Goal: Information Seeking & Learning: Learn about a topic

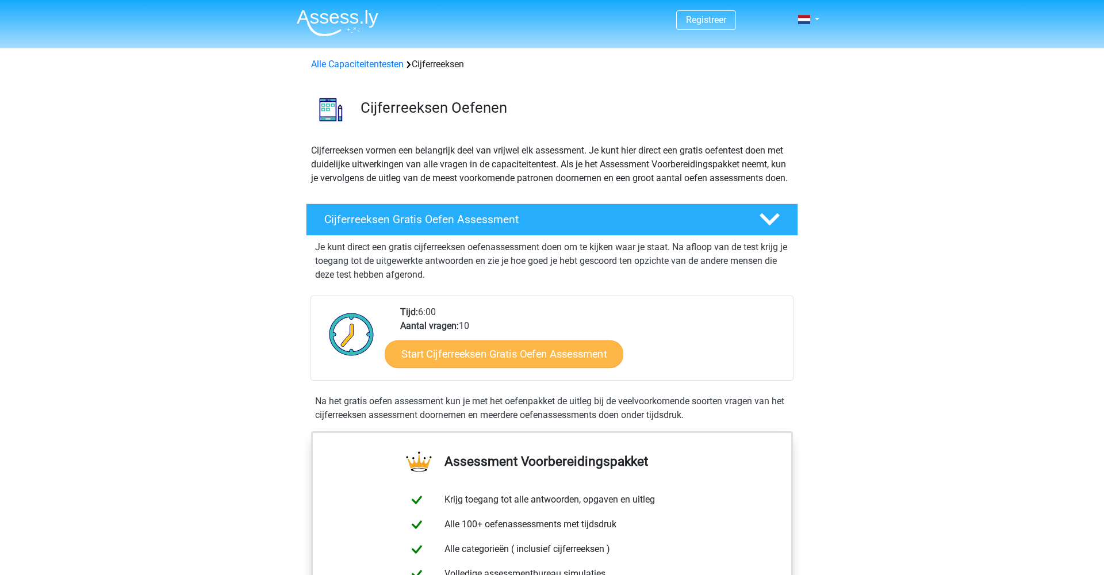
click at [504, 368] on link "Start Cijferreeksen Gratis Oefen Assessment" at bounding box center [504, 354] width 239 height 28
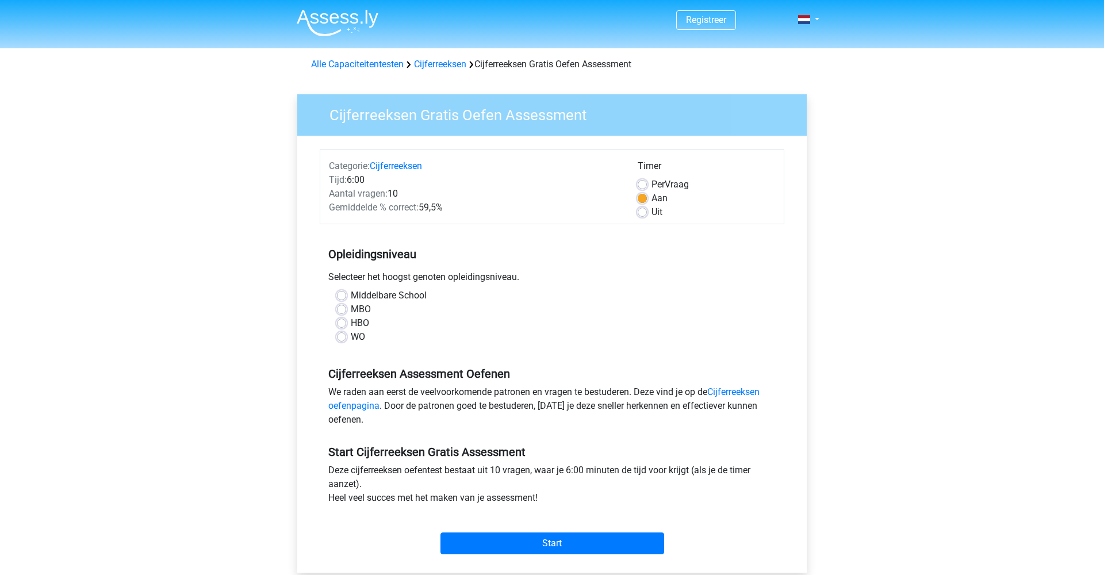
click at [351, 326] on label "HBO" at bounding box center [360, 323] width 18 height 14
click at [343, 326] on input "HBO" at bounding box center [341, 322] width 9 height 12
radio input "true"
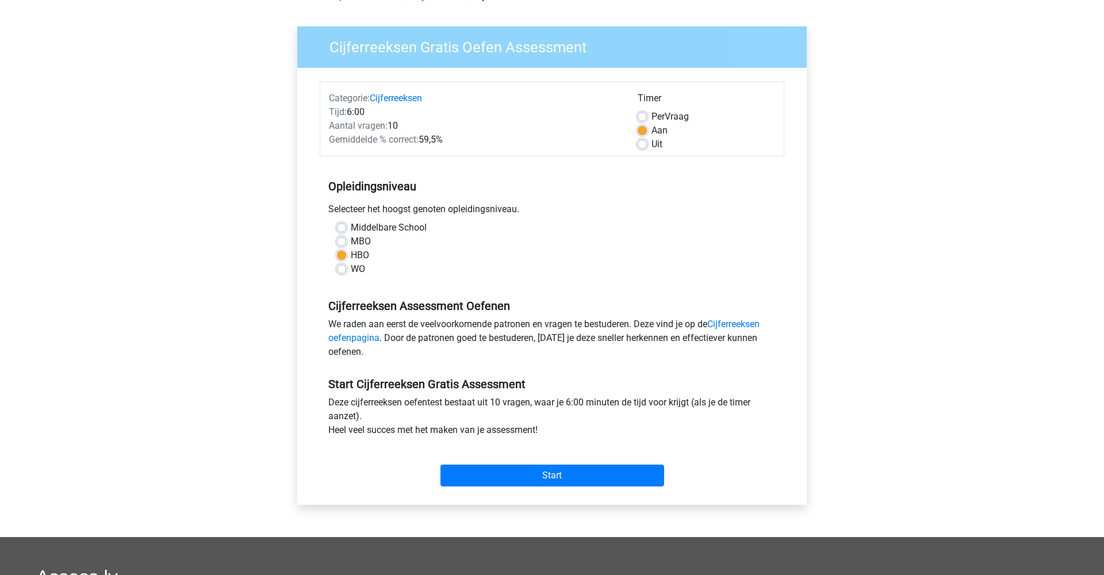
scroll to position [70, 0]
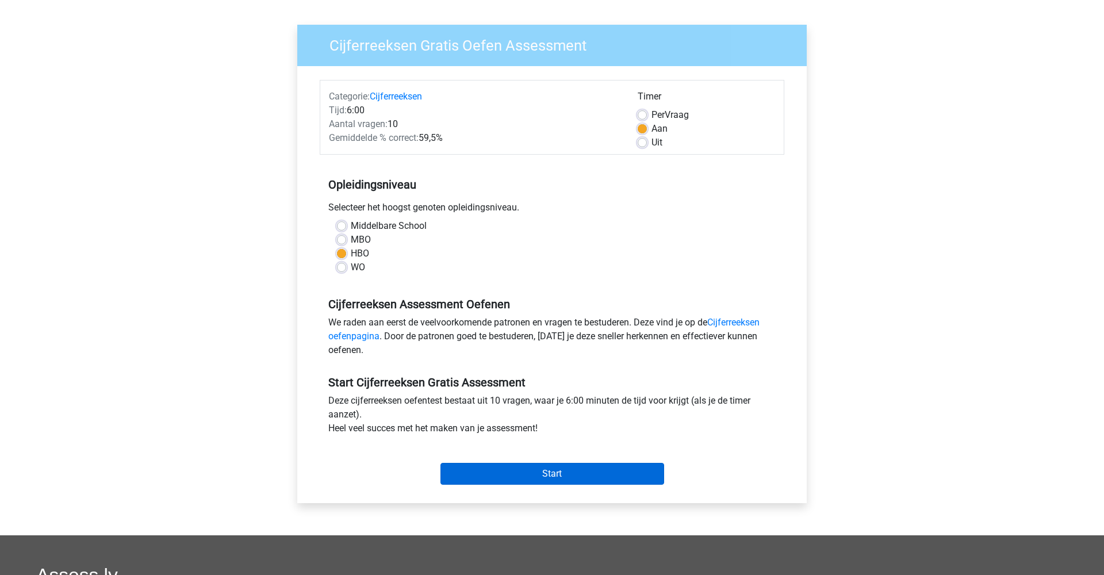
click at [557, 470] on input "Start" at bounding box center [553, 474] width 224 height 22
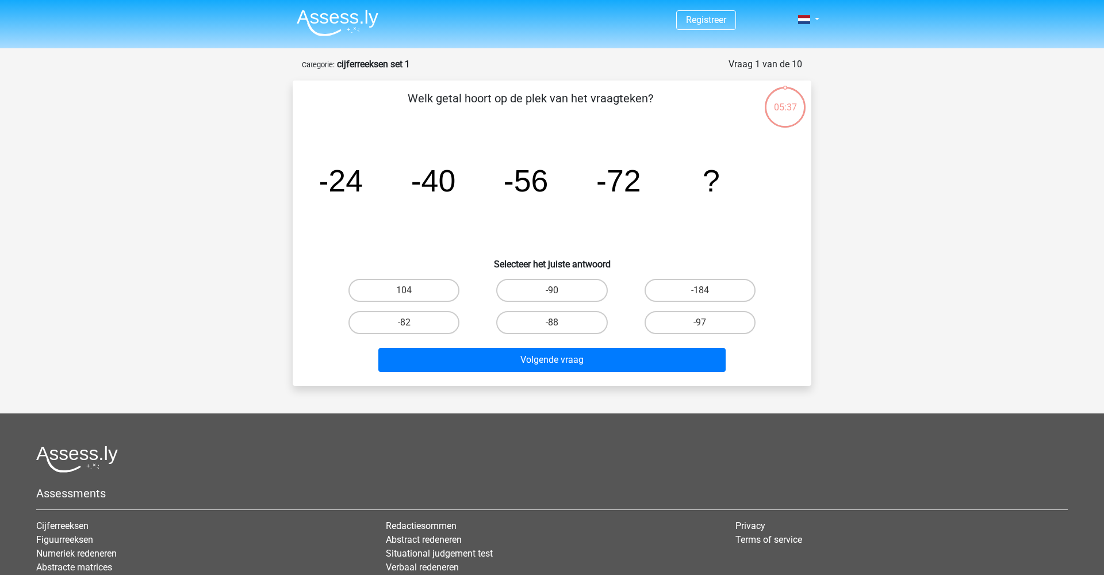
drag, startPoint x: 576, startPoint y: 325, endPoint x: 617, endPoint y: 346, distance: 45.8
click at [577, 326] on label "-88" at bounding box center [551, 322] width 111 height 23
click at [560, 326] on input "-88" at bounding box center [555, 326] width 7 height 7
radio input "true"
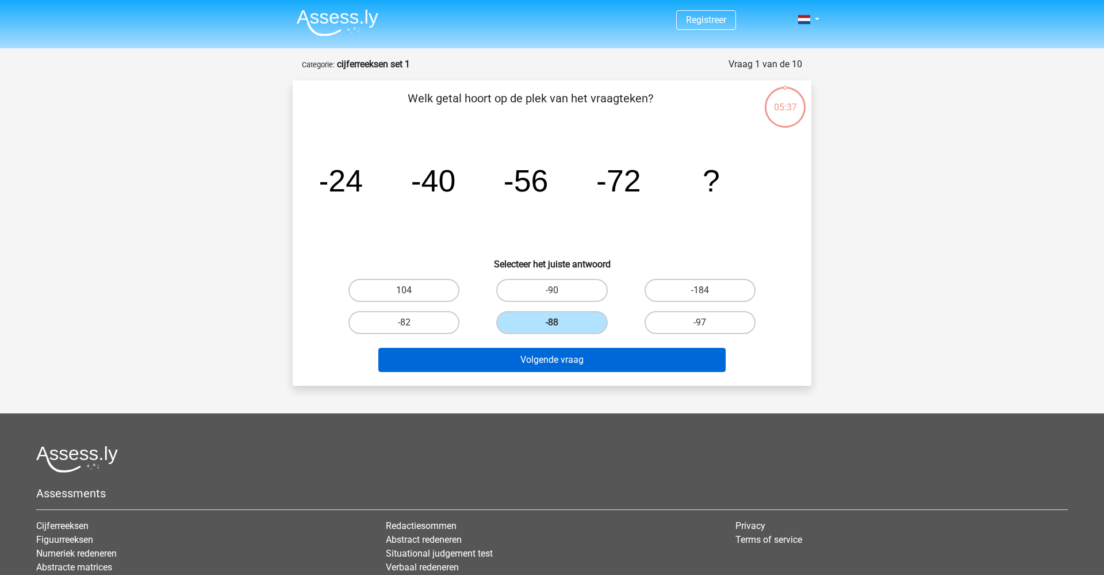
click at [621, 363] on button "Volgende vraag" at bounding box center [552, 360] width 348 height 24
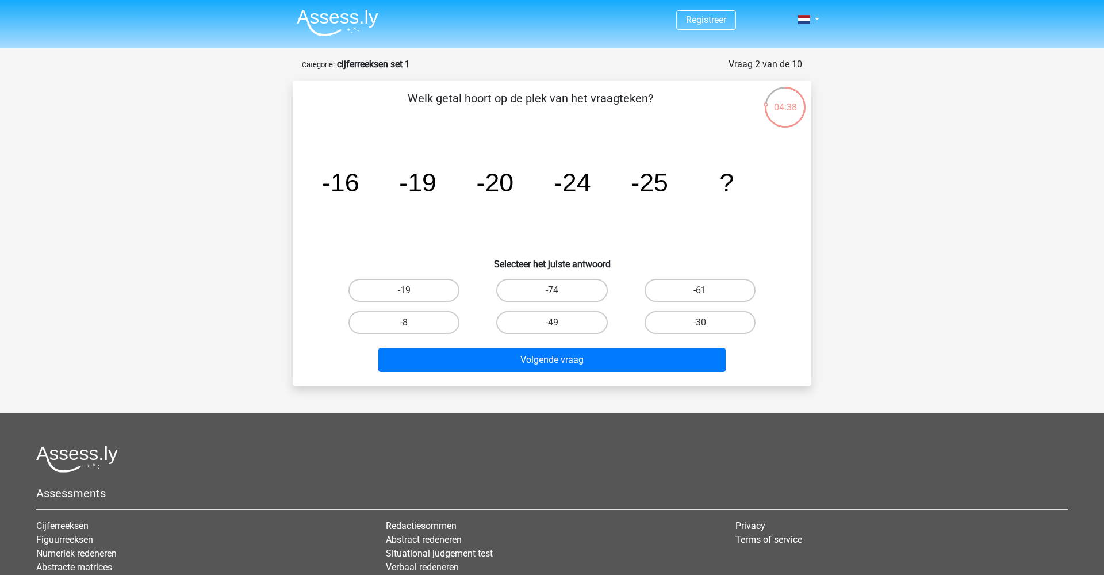
drag, startPoint x: 724, startPoint y: 325, endPoint x: 706, endPoint y: 335, distance: 20.8
click at [724, 326] on label "-30" at bounding box center [700, 322] width 111 height 23
click at [707, 326] on input "-30" at bounding box center [703, 326] width 7 height 7
radio input "true"
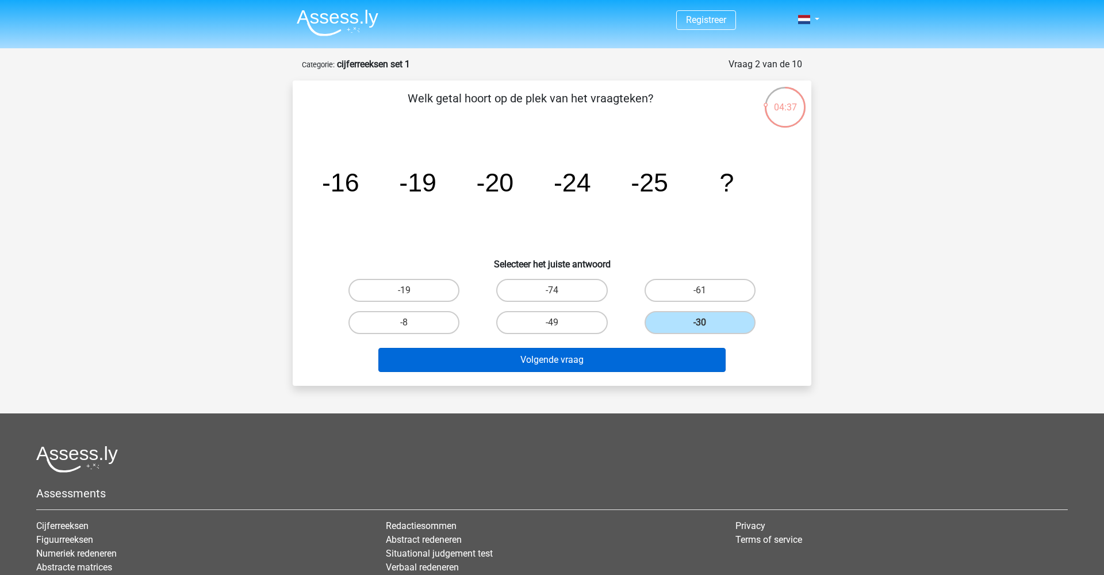
drag, startPoint x: 646, startPoint y: 366, endPoint x: 668, endPoint y: 365, distance: 21.3
click at [647, 366] on button "Volgende vraag" at bounding box center [552, 360] width 348 height 24
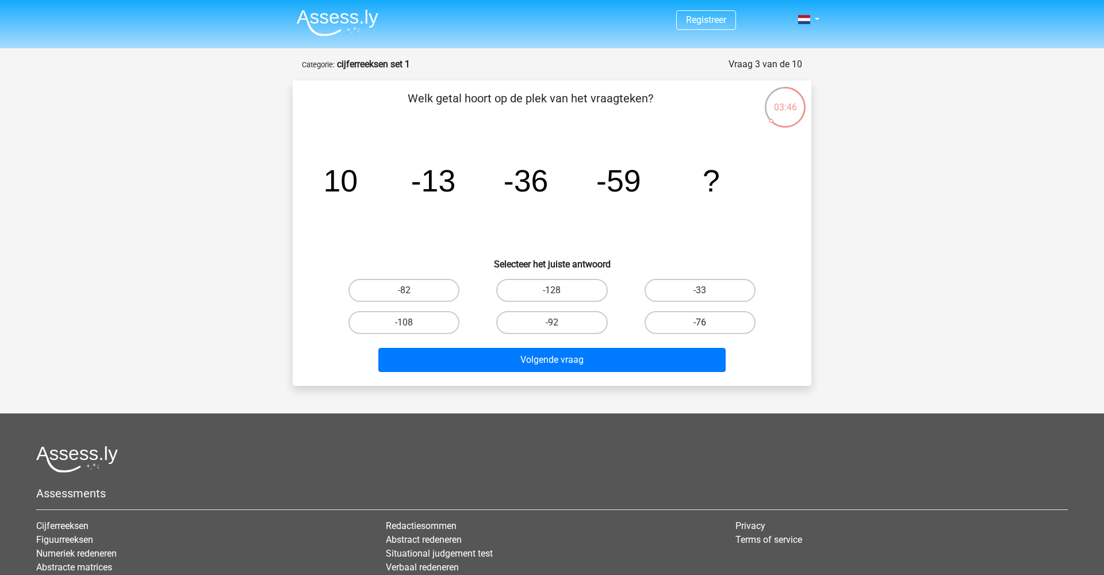
click at [694, 322] on label "-76" at bounding box center [700, 322] width 111 height 23
click at [700, 323] on input "-76" at bounding box center [703, 326] width 7 height 7
radio input "true"
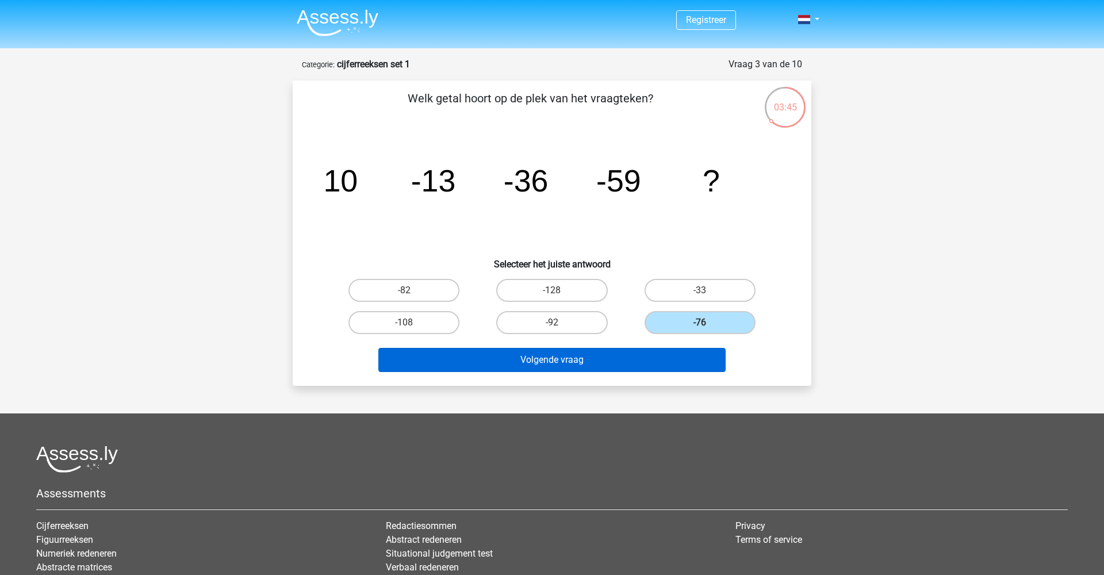
click at [661, 361] on button "Volgende vraag" at bounding box center [552, 360] width 348 height 24
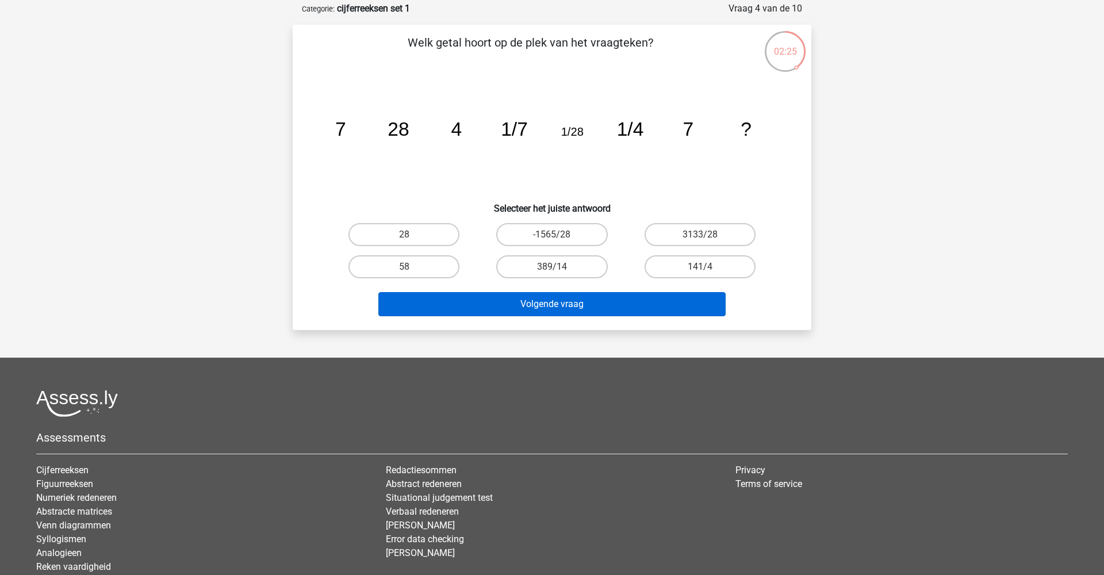
scroll to position [56, 0]
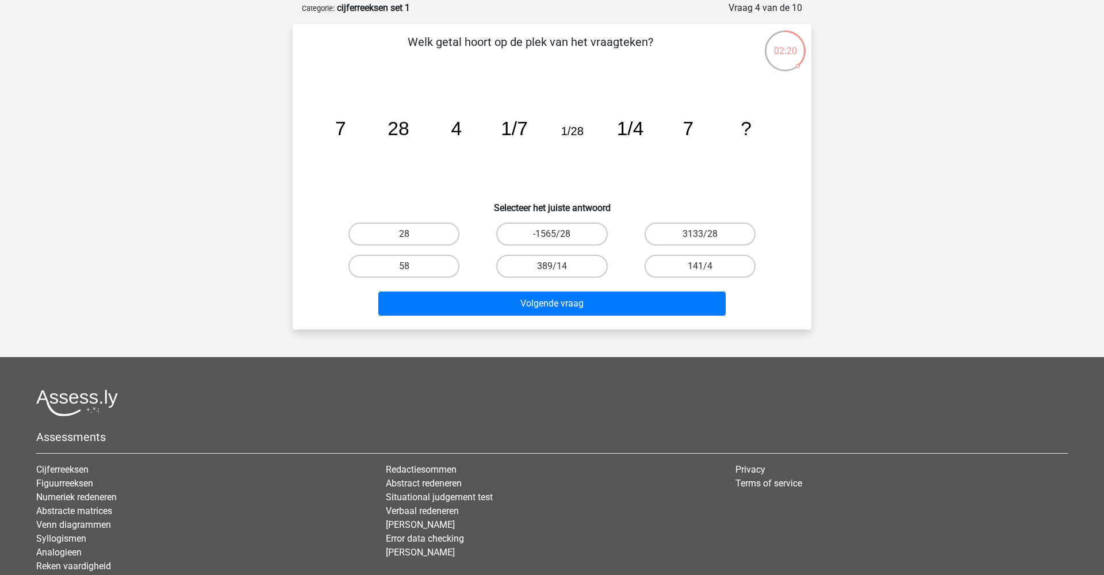
drag, startPoint x: 427, startPoint y: 264, endPoint x: 484, endPoint y: 278, distance: 58.7
click at [428, 265] on label "58" at bounding box center [404, 266] width 111 height 23
click at [412, 266] on input "58" at bounding box center [407, 269] width 7 height 7
radio input "true"
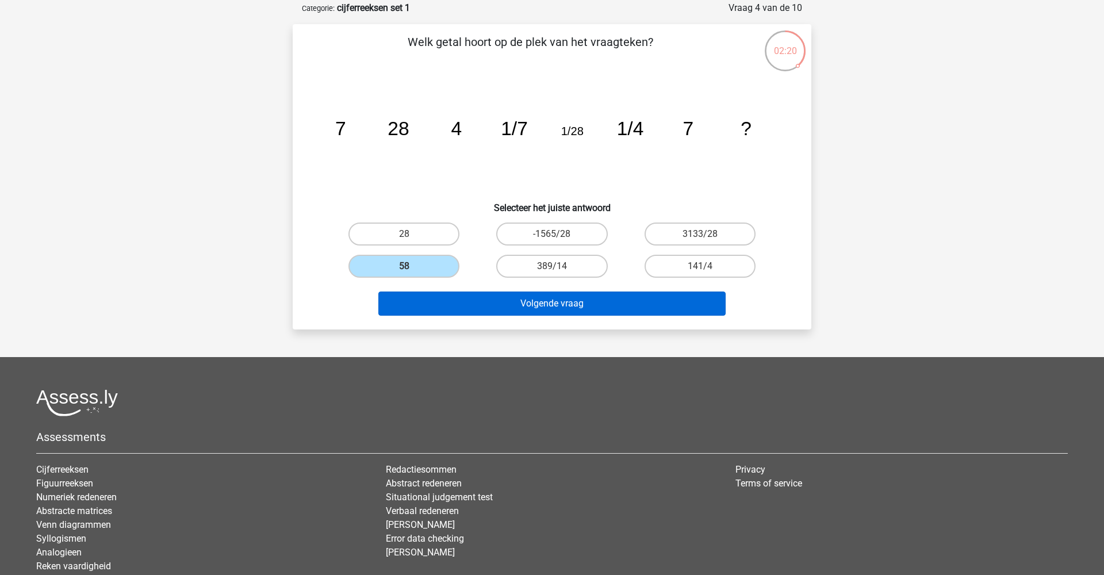
drag, startPoint x: 581, startPoint y: 300, endPoint x: 575, endPoint y: 301, distance: 6.4
click at [580, 301] on button "Volgende vraag" at bounding box center [552, 304] width 348 height 24
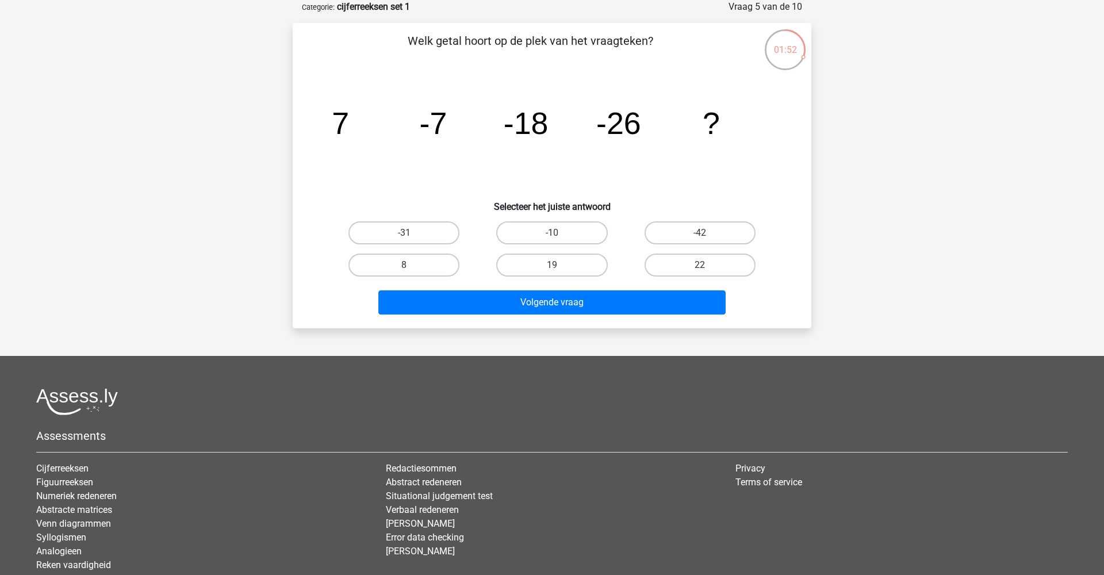
scroll to position [58, 0]
drag, startPoint x: 405, startPoint y: 222, endPoint x: 464, endPoint y: 255, distance: 68.0
click at [405, 222] on label "-31" at bounding box center [404, 232] width 111 height 23
click at [405, 232] on input "-31" at bounding box center [407, 235] width 7 height 7
radio input "true"
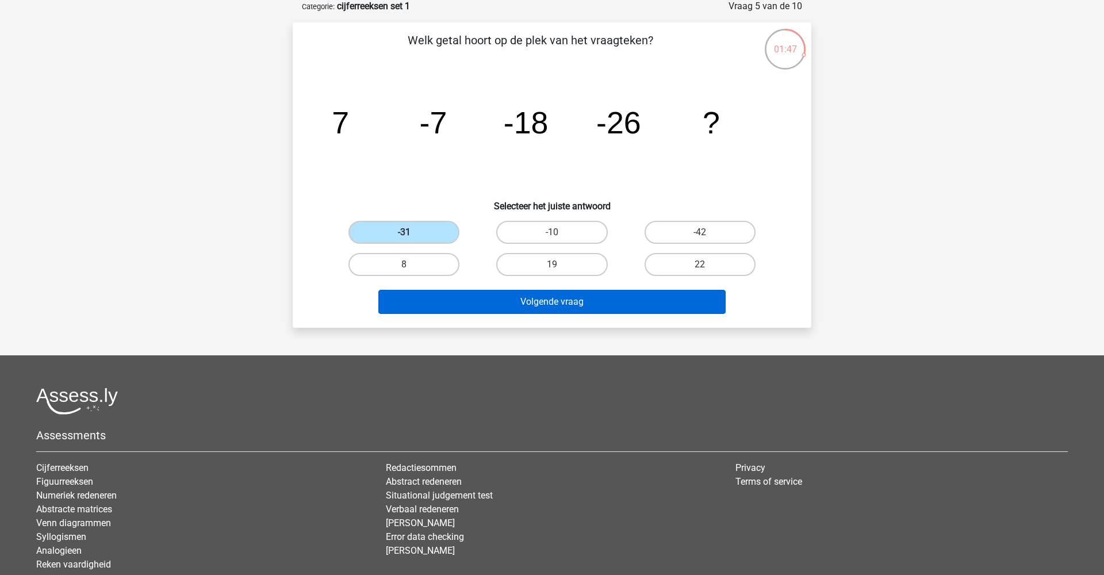
click at [609, 305] on button "Volgende vraag" at bounding box center [552, 302] width 348 height 24
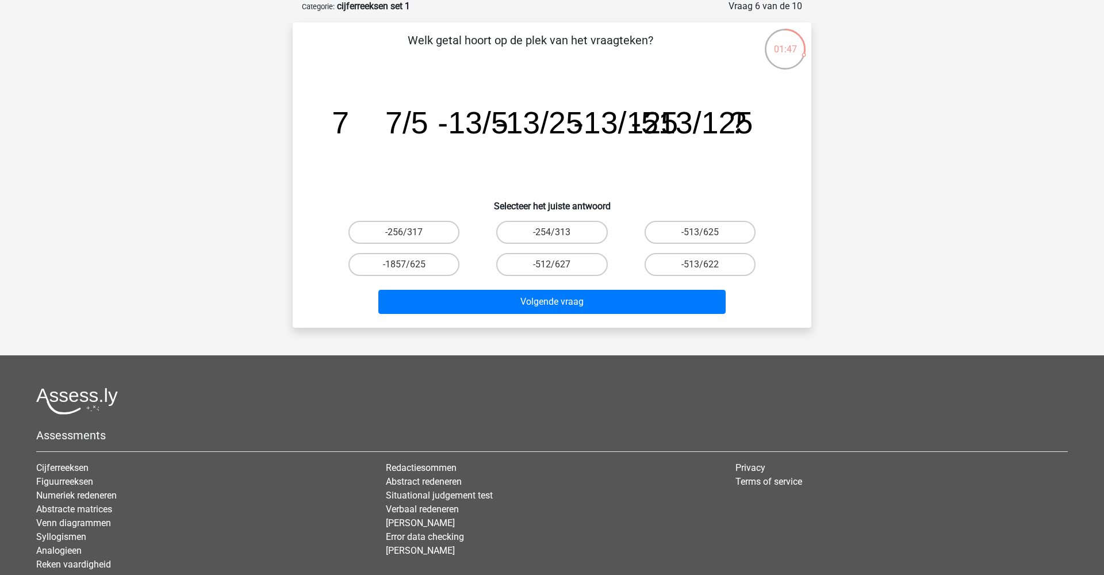
scroll to position [58, 0]
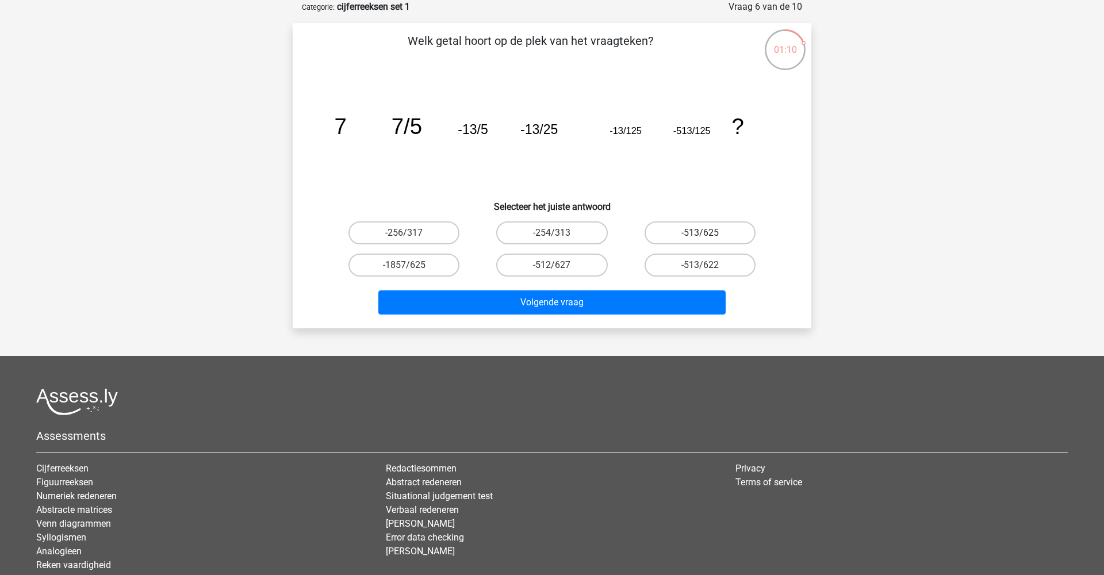
click at [710, 234] on label "-513/625" at bounding box center [700, 232] width 111 height 23
click at [707, 234] on input "-513/625" at bounding box center [703, 236] width 7 height 7
radio input "true"
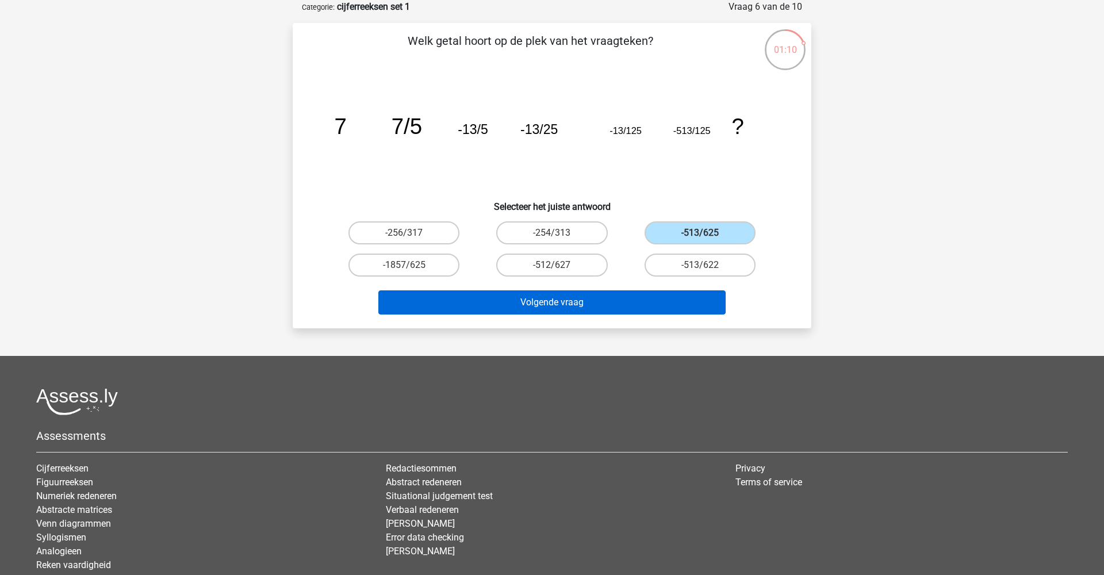
click at [655, 307] on button "Volgende vraag" at bounding box center [552, 302] width 348 height 24
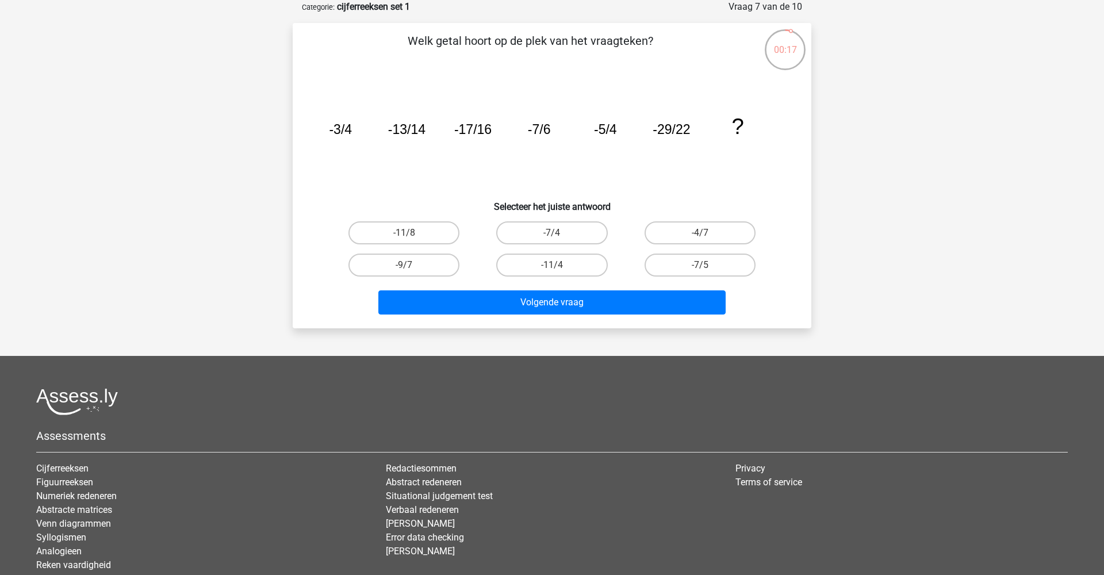
drag, startPoint x: 404, startPoint y: 232, endPoint x: 464, endPoint y: 288, distance: 82.2
click at [405, 232] on label "-11/8" at bounding box center [404, 232] width 111 height 23
click at [405, 233] on input "-11/8" at bounding box center [407, 236] width 7 height 7
radio input "true"
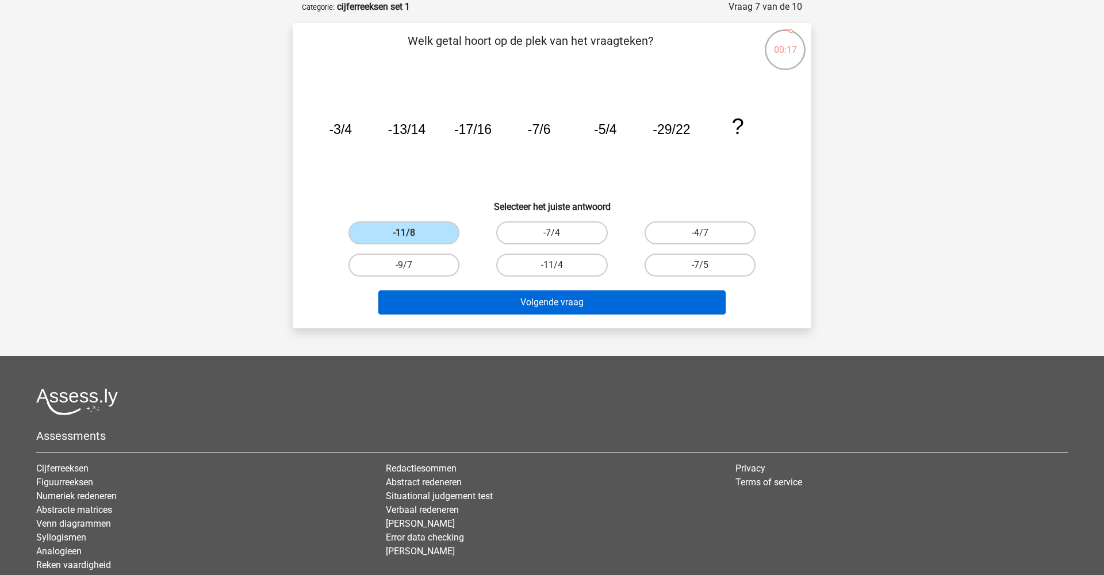
click at [500, 312] on button "Volgende vraag" at bounding box center [552, 302] width 348 height 24
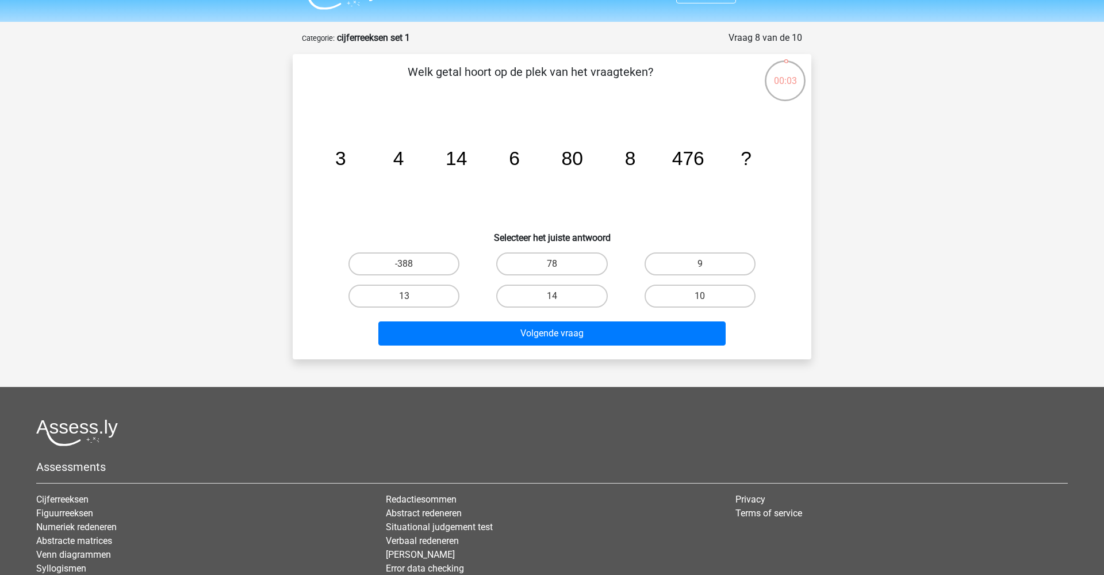
scroll to position [26, 0]
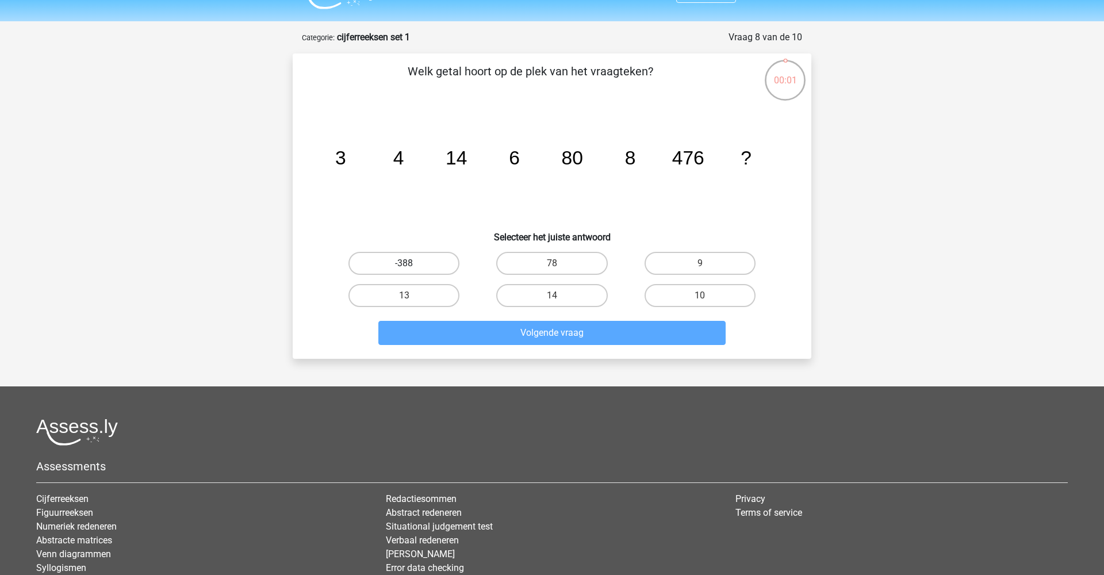
click at [437, 270] on label "-388" at bounding box center [404, 263] width 111 height 23
click at [412, 270] on input "-388" at bounding box center [407, 266] width 7 height 7
radio input "true"
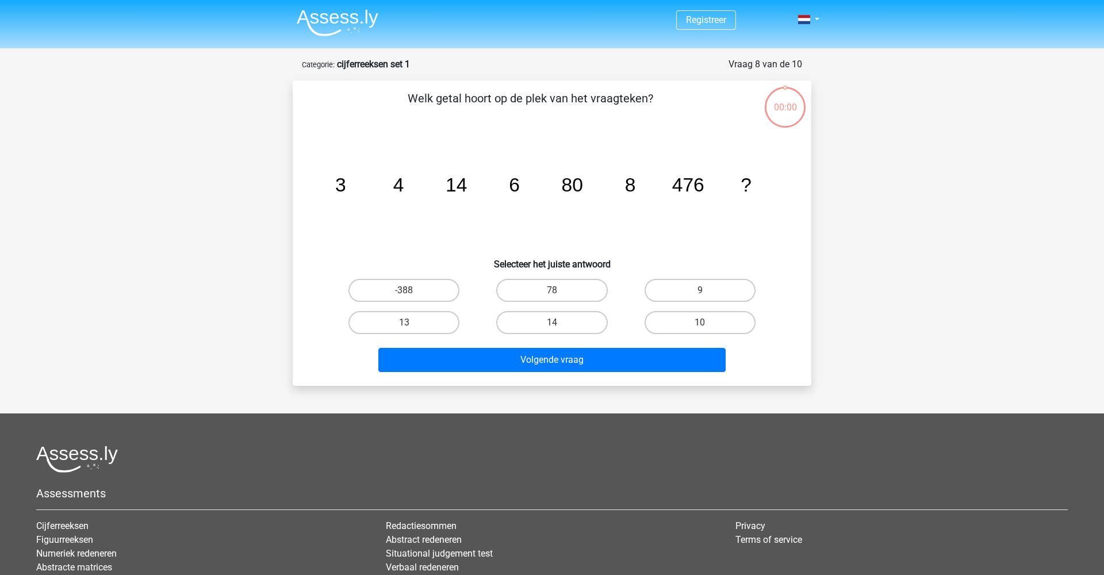
scroll to position [26, 0]
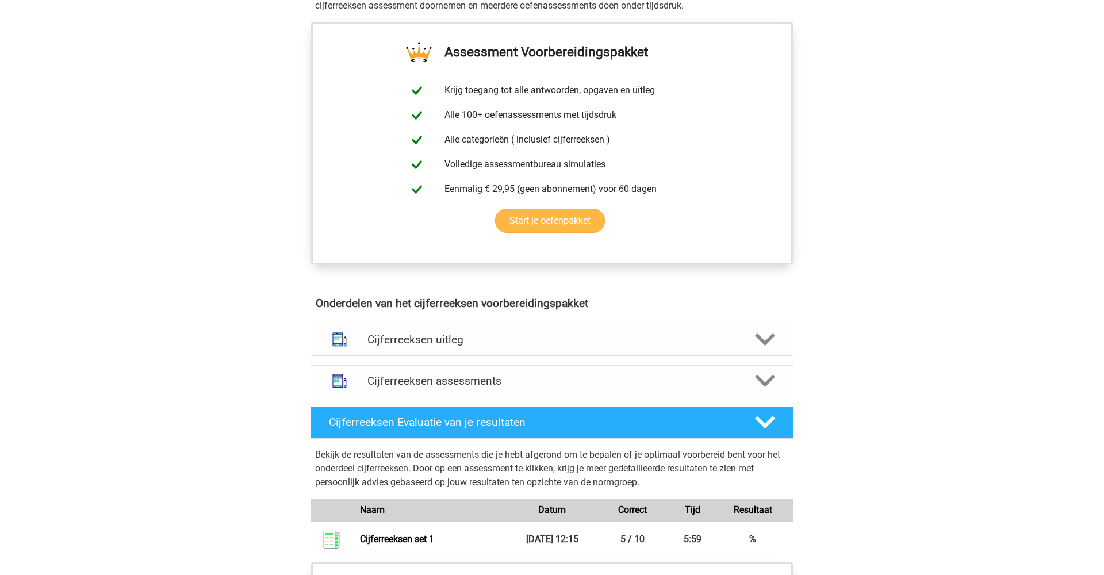
scroll to position [411, 0]
